Goal: Transaction & Acquisition: Purchase product/service

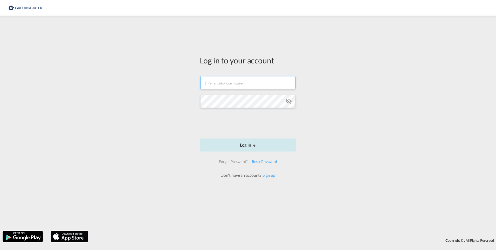
type input "[EMAIL_ADDRESS][DOMAIN_NAME]"
click at [253, 147] on md-icon "LOGIN" at bounding box center [255, 146] width 4 height 4
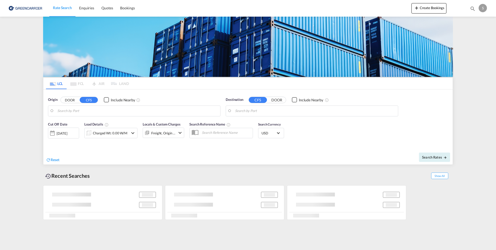
type input "[GEOGRAPHIC_DATA], NOOSL"
type input "[GEOGRAPHIC_DATA], VNSGN"
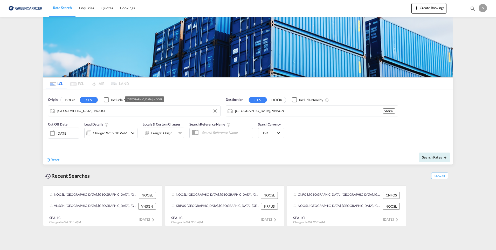
click at [136, 110] on input "[GEOGRAPHIC_DATA], NOOSL" at bounding box center [137, 111] width 160 height 8
drag, startPoint x: 99, startPoint y: 123, endPoint x: 139, endPoint y: 124, distance: 40.5
click at [99, 124] on div "Shangh ai, SH China CNSHA" at bounding box center [97, 125] width 99 height 16
type input "[GEOGRAPHIC_DATA], SH, CNSHA"
click at [266, 109] on input "[GEOGRAPHIC_DATA], VNSGN" at bounding box center [315, 111] width 160 height 8
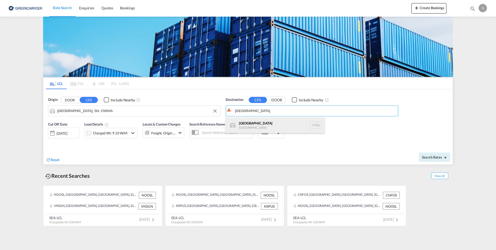
click at [250, 122] on div "[GEOGRAPHIC_DATA] [GEOGRAPHIC_DATA] ITTRS" at bounding box center [275, 125] width 99 height 16
type input "[GEOGRAPHIC_DATA], ITTRS"
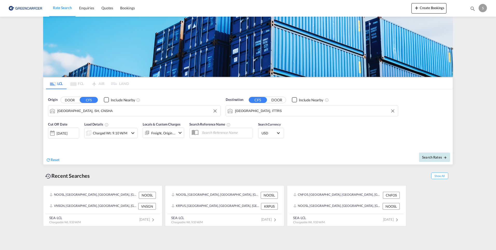
click at [434, 155] on span "Search Rates" at bounding box center [434, 157] width 25 height 4
type input "CNSHA to ITTRS / [DATE]"
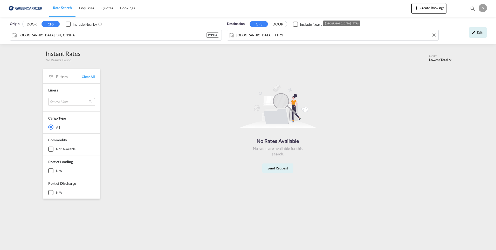
click at [257, 37] on input "[GEOGRAPHIC_DATA], ITTRS" at bounding box center [337, 35] width 200 height 8
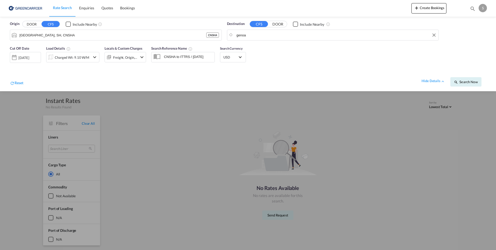
click at [256, 36] on body "Rate Search Enquiries Quotes Bookings Rate Search Enquiries" at bounding box center [248, 125] width 496 height 250
click at [252, 47] on div "[GEOGRAPHIC_DATA] [GEOGRAPHIC_DATA] ITTRS" at bounding box center [276, 50] width 99 height 16
type input "[GEOGRAPHIC_DATA], ITTRS"
click at [277, 24] on button "DOOR" at bounding box center [278, 24] width 18 height 6
click at [266, 24] on button "CFS" at bounding box center [259, 24] width 18 height 6
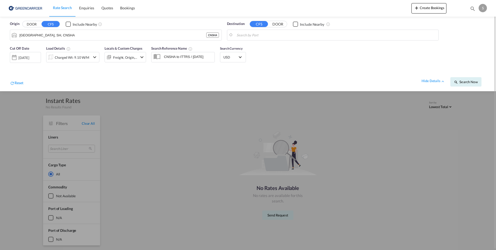
click at [296, 22] on div "Checkbox No Ink" at bounding box center [295, 24] width 5 height 5
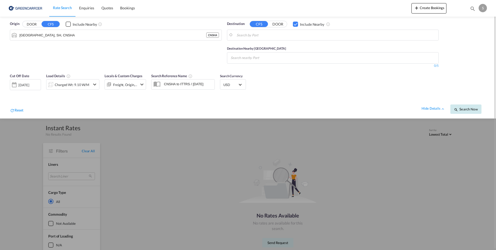
click at [460, 109] on span "Search Now" at bounding box center [466, 109] width 24 height 4
click at [278, 58] on input "Search nearby Port" at bounding box center [255, 58] width 49 height 8
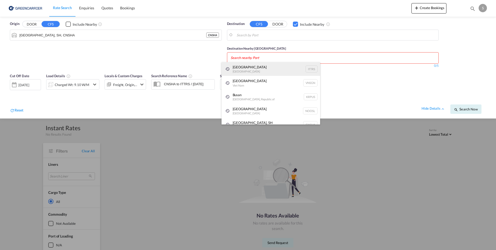
click at [258, 68] on div "Trieste Italy ITTRS" at bounding box center [271, 69] width 99 height 14
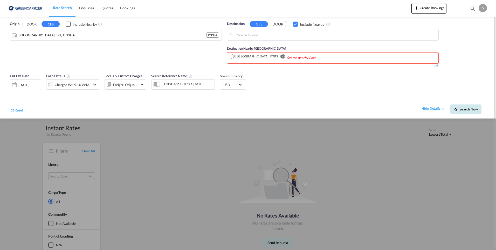
click at [462, 108] on span "Search Now" at bounding box center [466, 109] width 24 height 4
